Goal: Check status

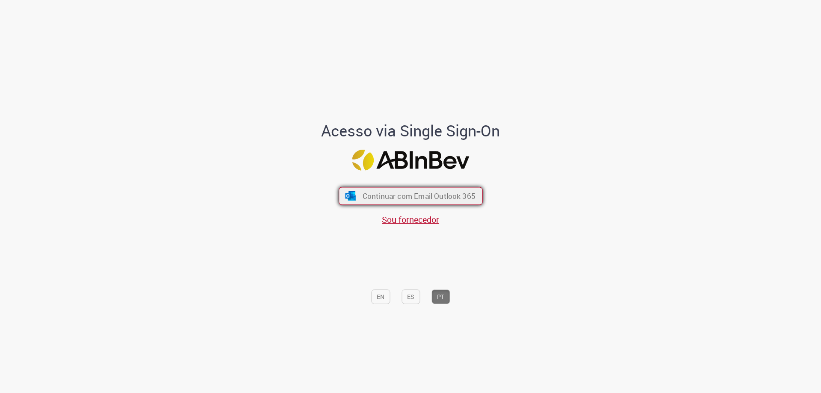
click at [404, 194] on span "Continuar com Email Outlook 365" at bounding box center [418, 196] width 113 height 10
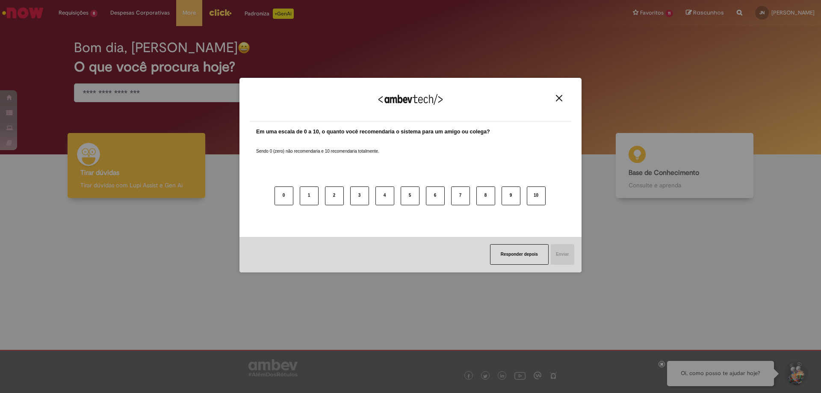
click at [557, 101] on img "Close" at bounding box center [559, 98] width 6 height 6
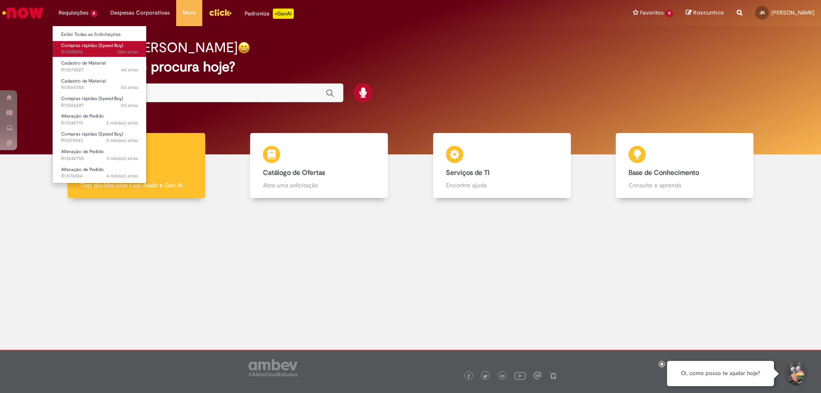
click at [88, 51] on span "30m atrás 30 minutos atrás R13580216" at bounding box center [99, 52] width 77 height 7
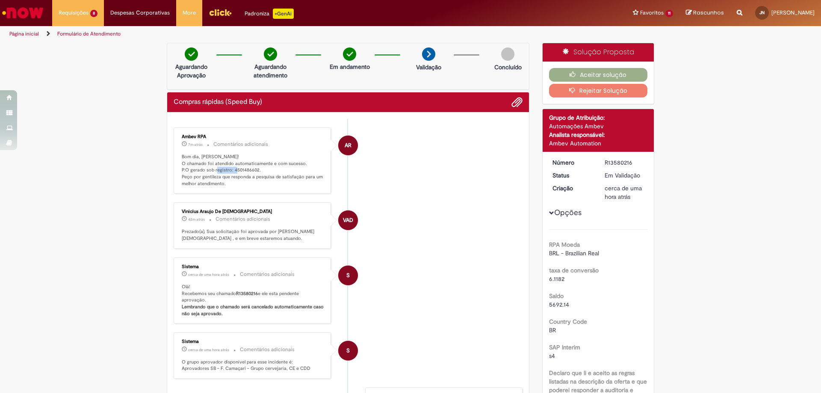
drag, startPoint x: 255, startPoint y: 168, endPoint x: 229, endPoint y: 172, distance: 26.4
click at [229, 172] on p "Bom dia, [PERSON_NAME]! O chamado foi atendido automaticamente e com sucesso. P…" at bounding box center [253, 170] width 142 height 34
copy p "4501486602"
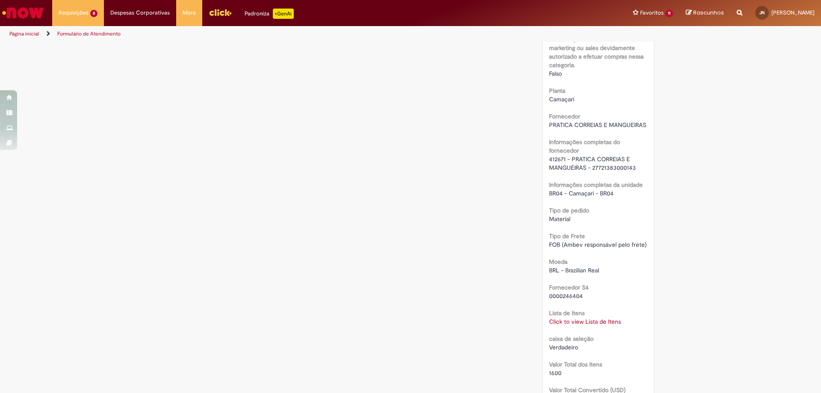
scroll to position [641, 0]
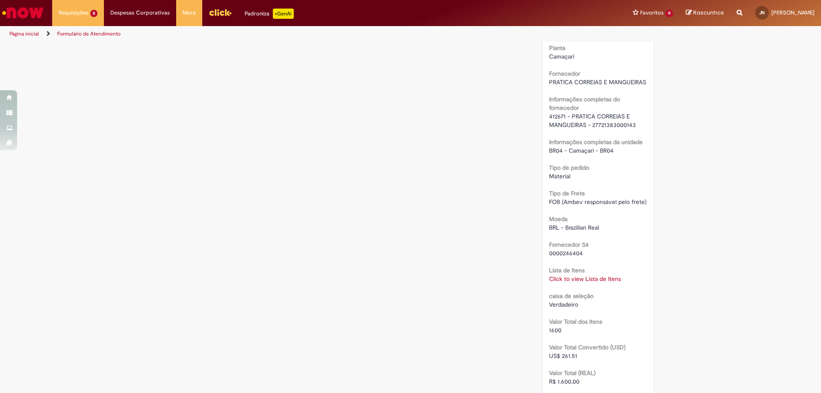
click at [594, 282] on link "Click to view Lista de Itens" at bounding box center [585, 279] width 72 height 8
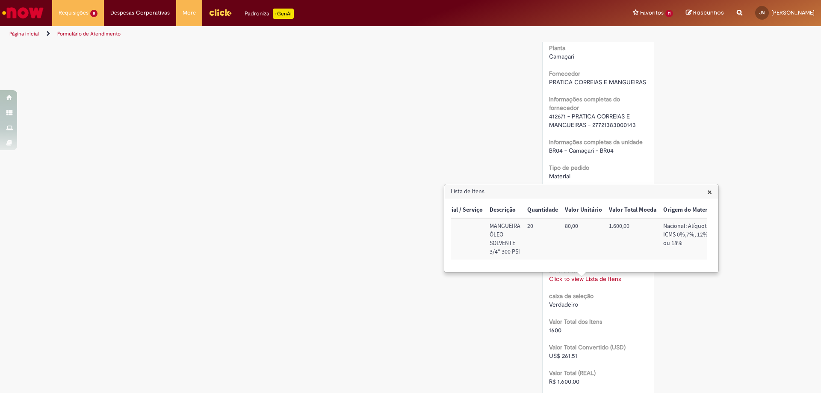
scroll to position [0, 330]
